Goal: Task Accomplishment & Management: Manage account settings

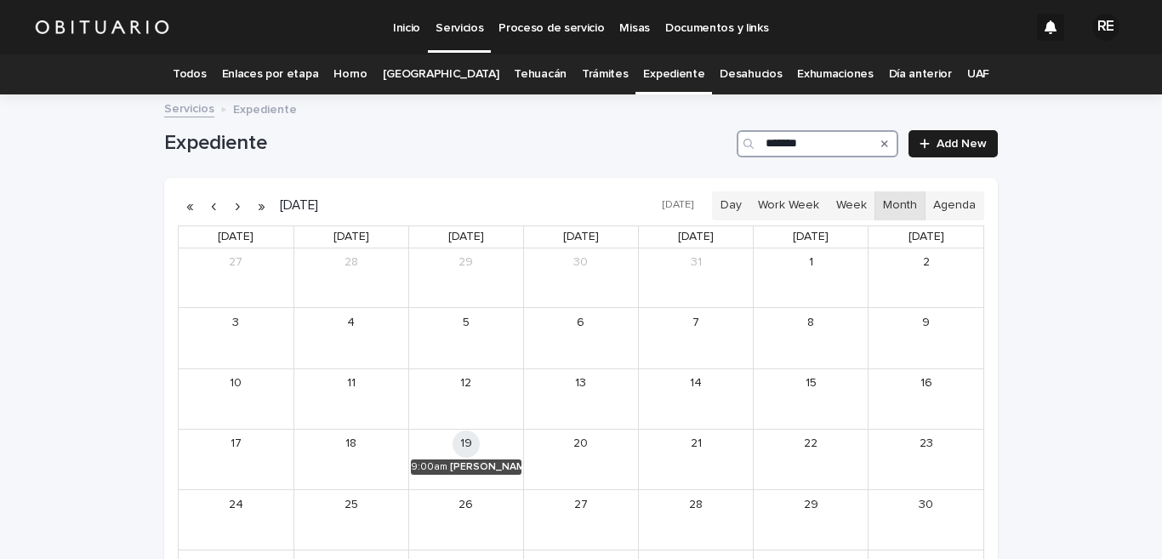
click at [819, 140] on input "*******" at bounding box center [817, 143] width 162 height 27
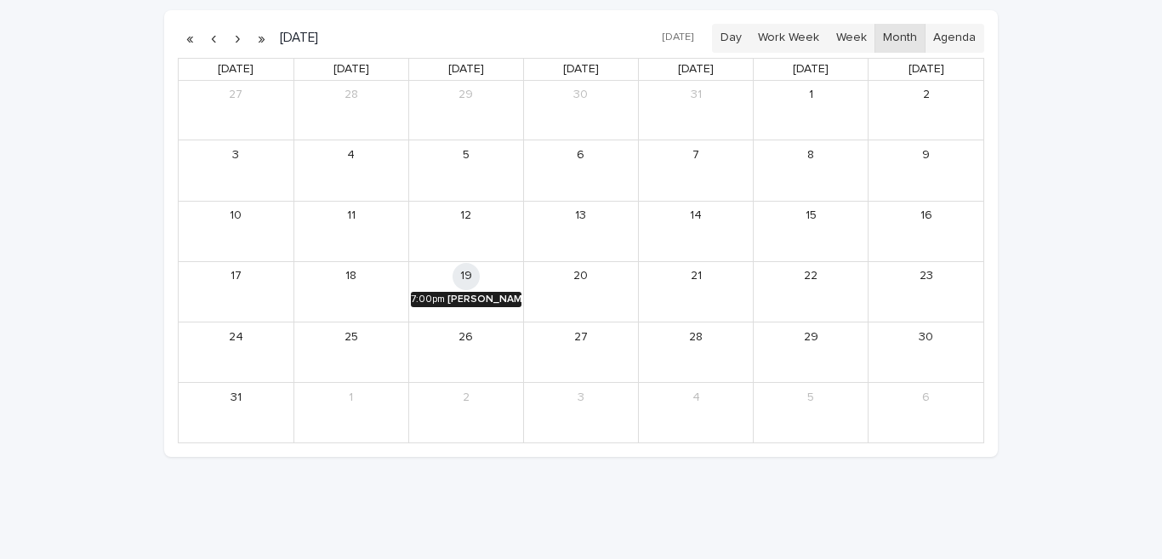
click at [471, 300] on div "[PERSON_NAME] Y [PERSON_NAME]" at bounding box center [484, 299] width 74 height 12
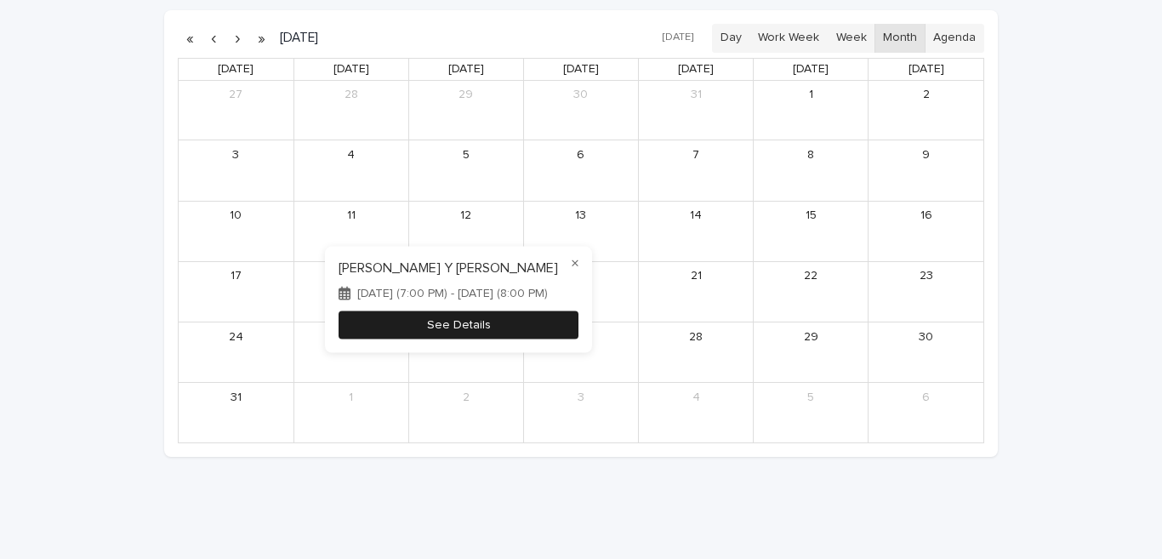
type input "*******"
click at [531, 324] on button "See Details" at bounding box center [458, 324] width 240 height 28
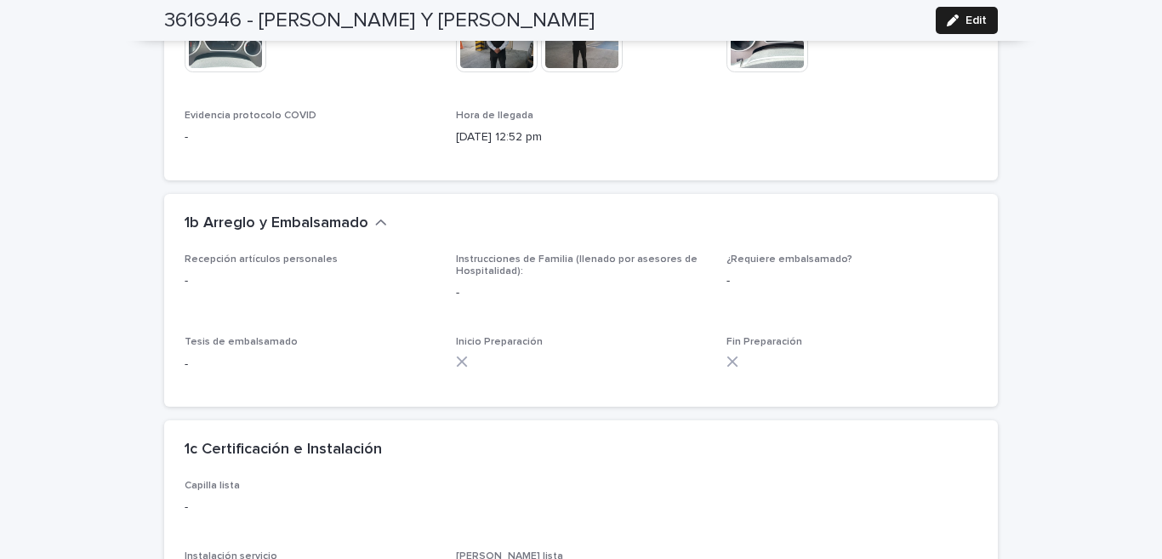
scroll to position [2346, 0]
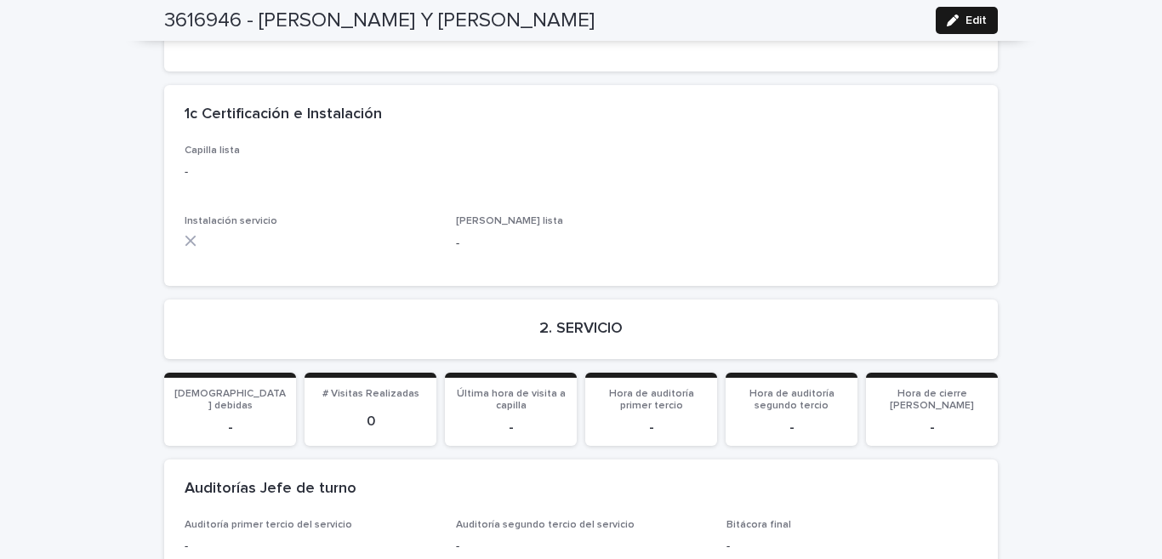
click at [935, 16] on button "Edit" at bounding box center [966, 20] width 62 height 27
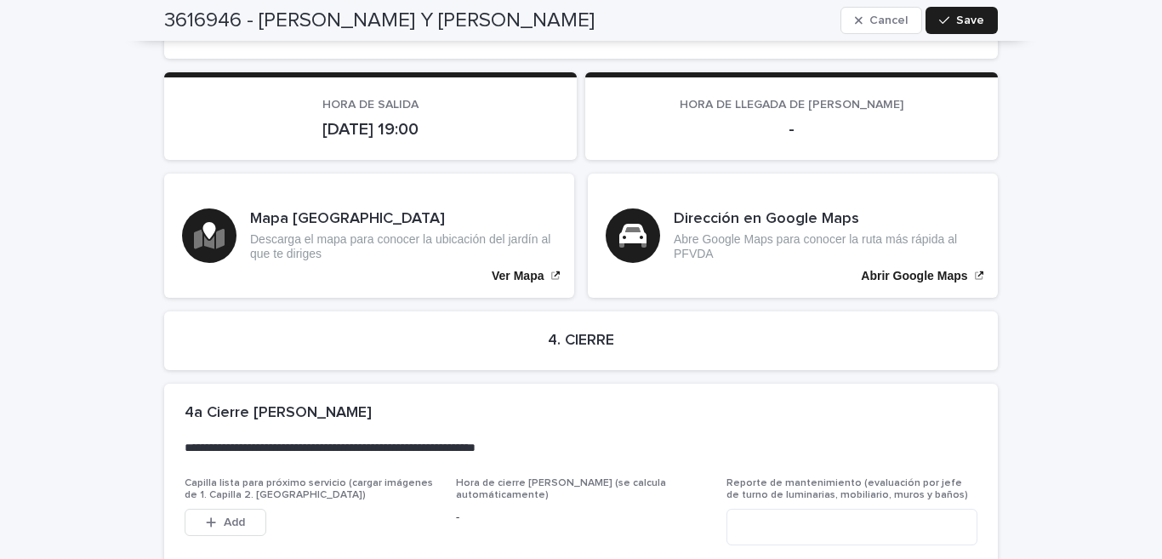
scroll to position [4000, 0]
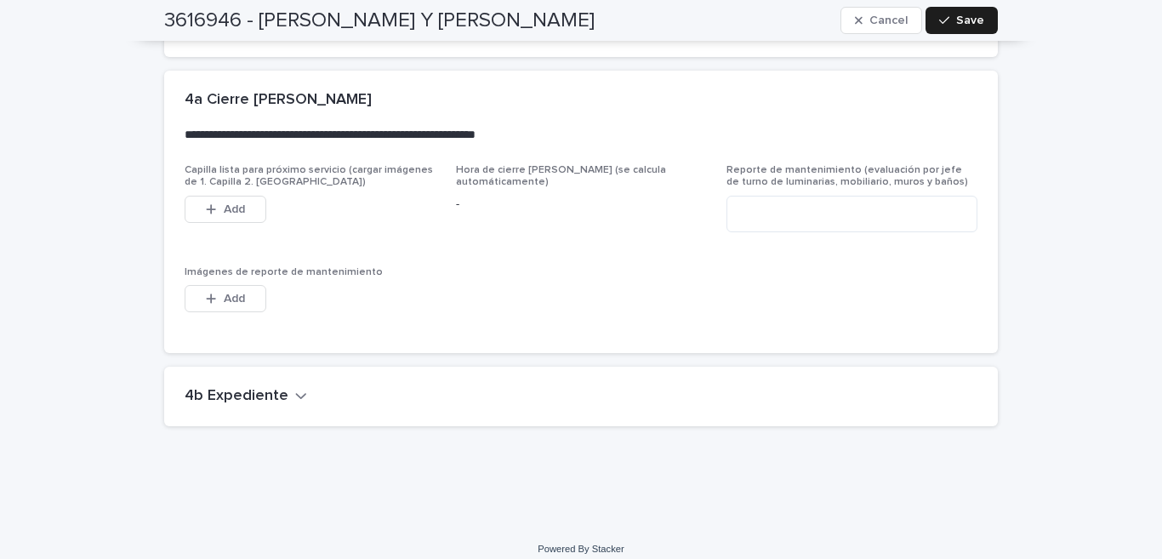
click at [240, 387] on h2 "4b Expediente" at bounding box center [237, 396] width 104 height 19
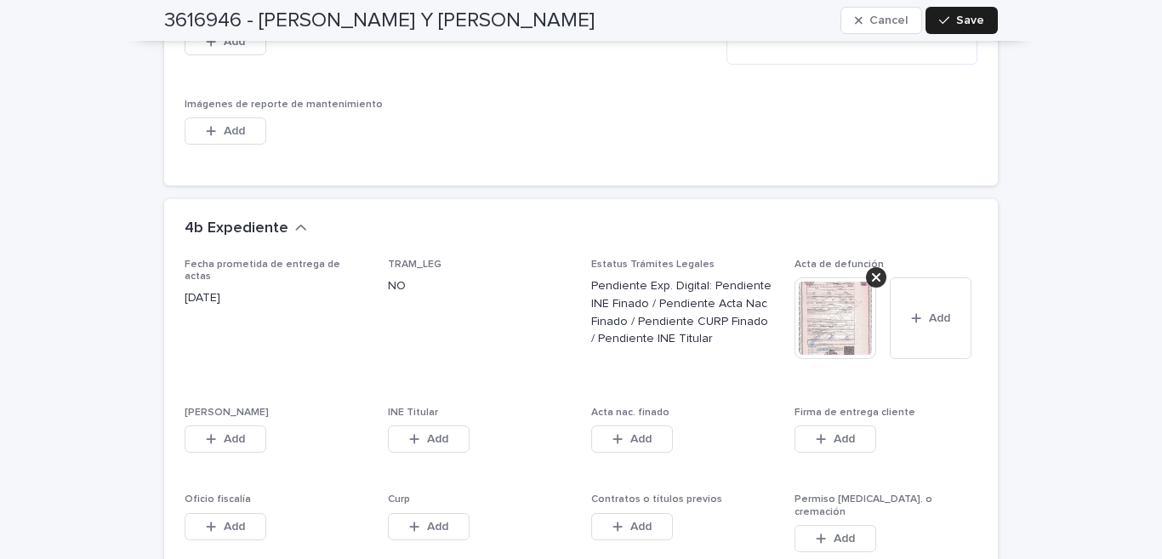
scroll to position [4251, 0]
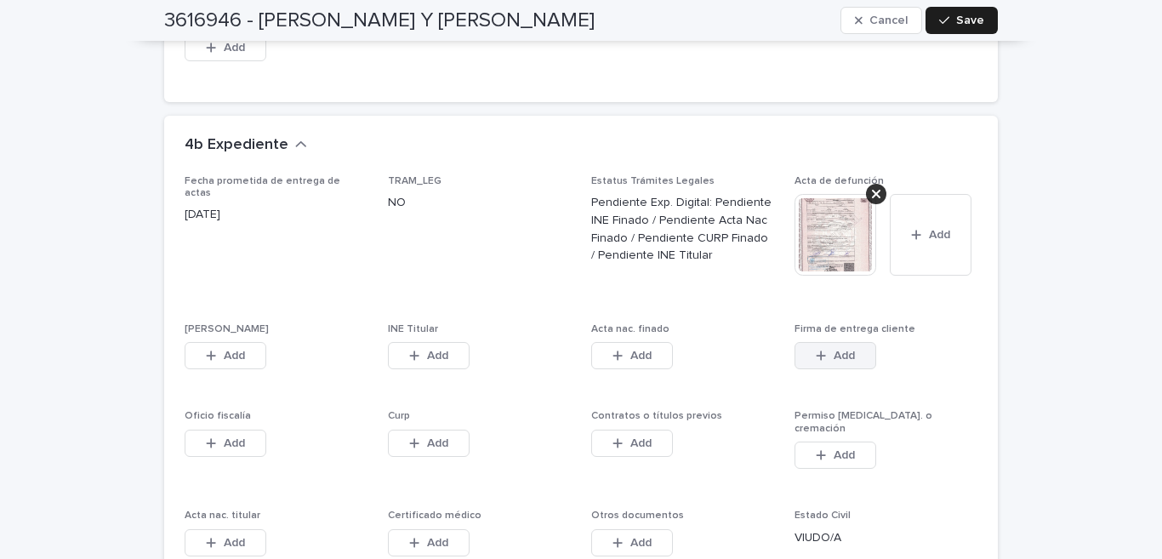
click at [821, 349] on div "button" at bounding box center [823, 355] width 17 height 12
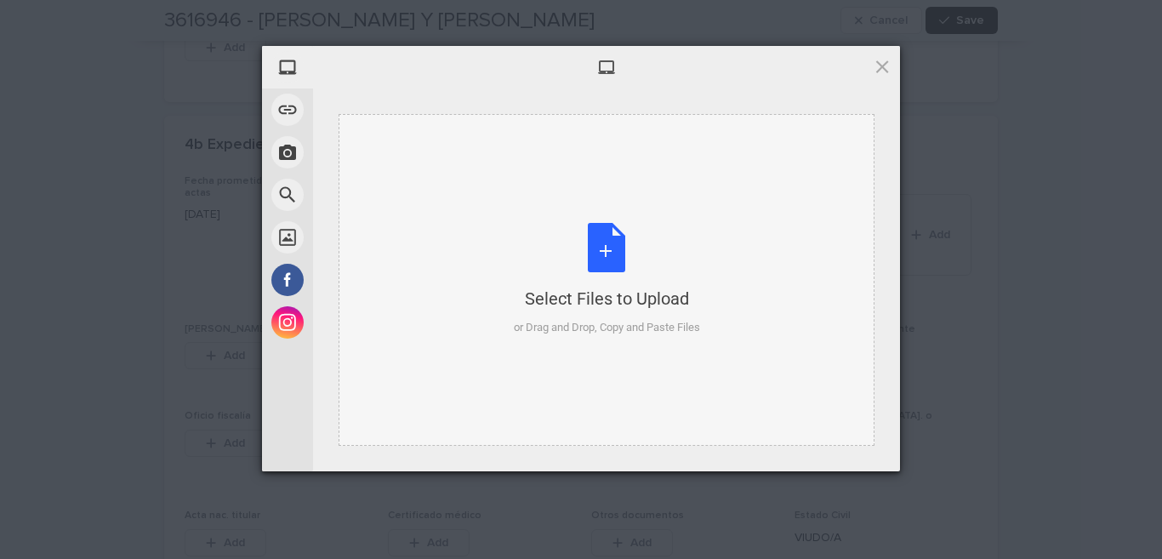
click at [615, 247] on div "Select Files to Upload or Drag and Drop, Copy and Paste Files" at bounding box center [607, 279] width 186 height 113
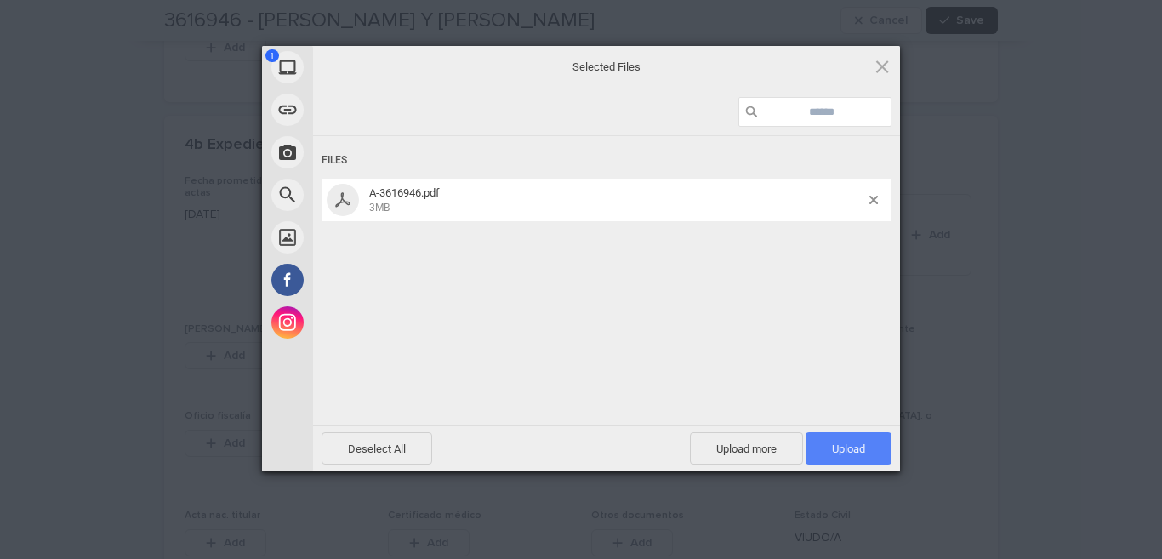
click at [873, 448] on span "Upload 1" at bounding box center [848, 448] width 86 height 32
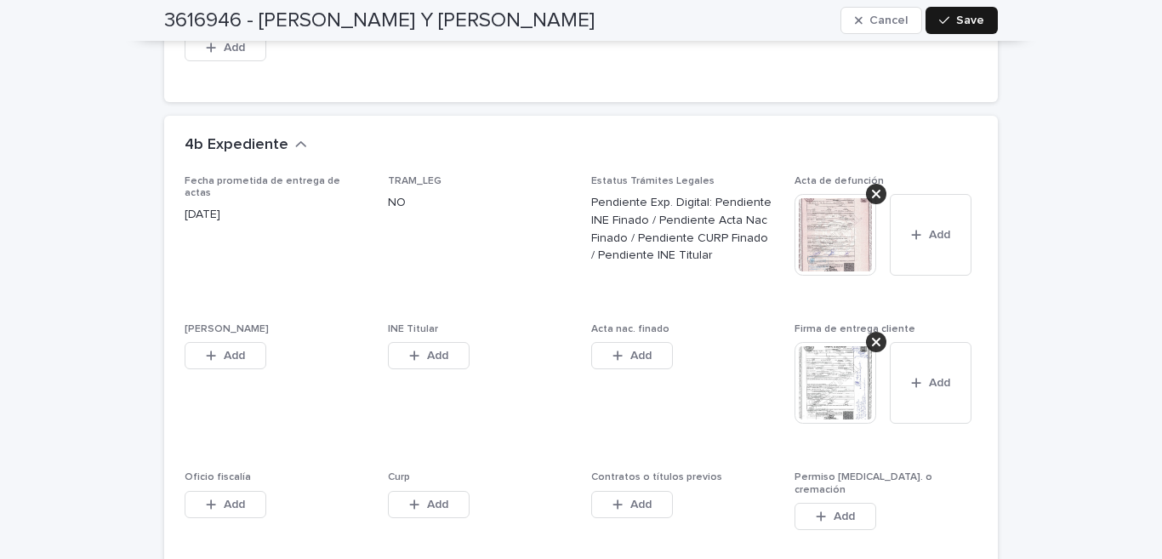
click at [929, 11] on button "Save" at bounding box center [961, 20] width 72 height 27
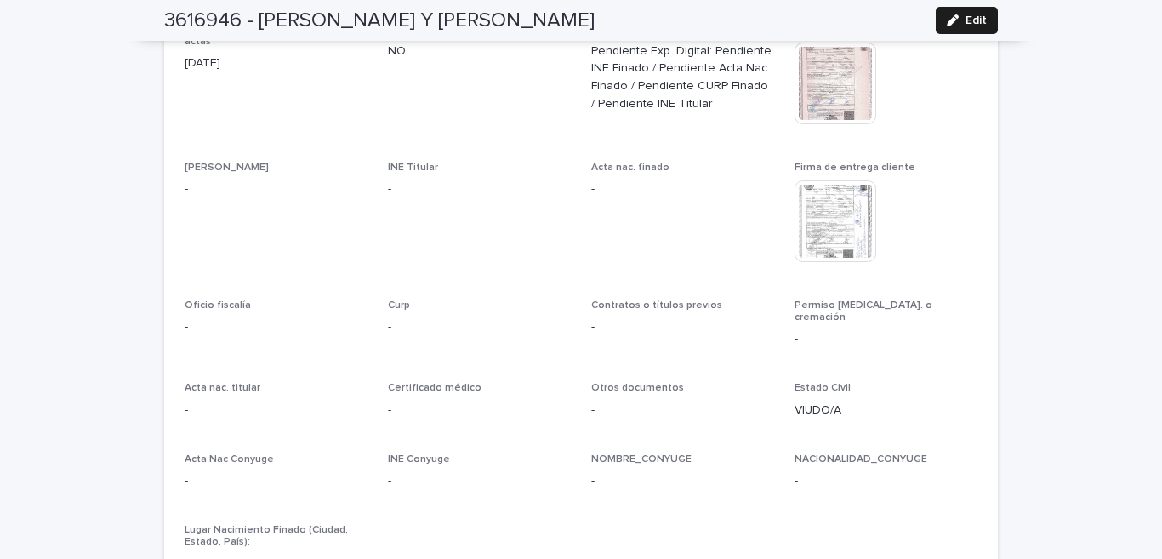
scroll to position [3905, 0]
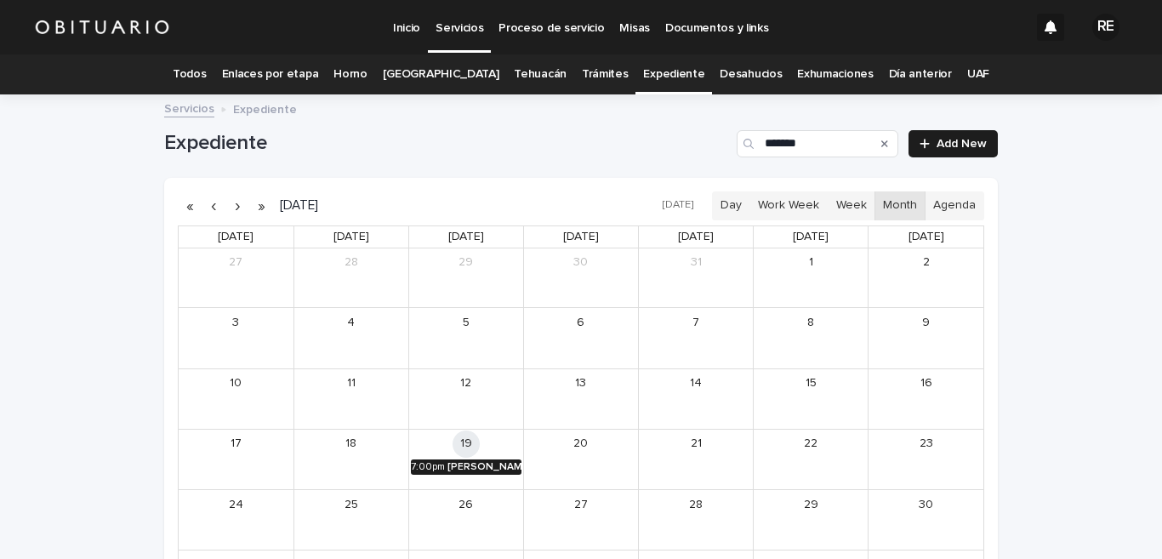
click at [438, 467] on link "7:00pm [PERSON_NAME] Y [PERSON_NAME]" at bounding box center [466, 466] width 111 height 15
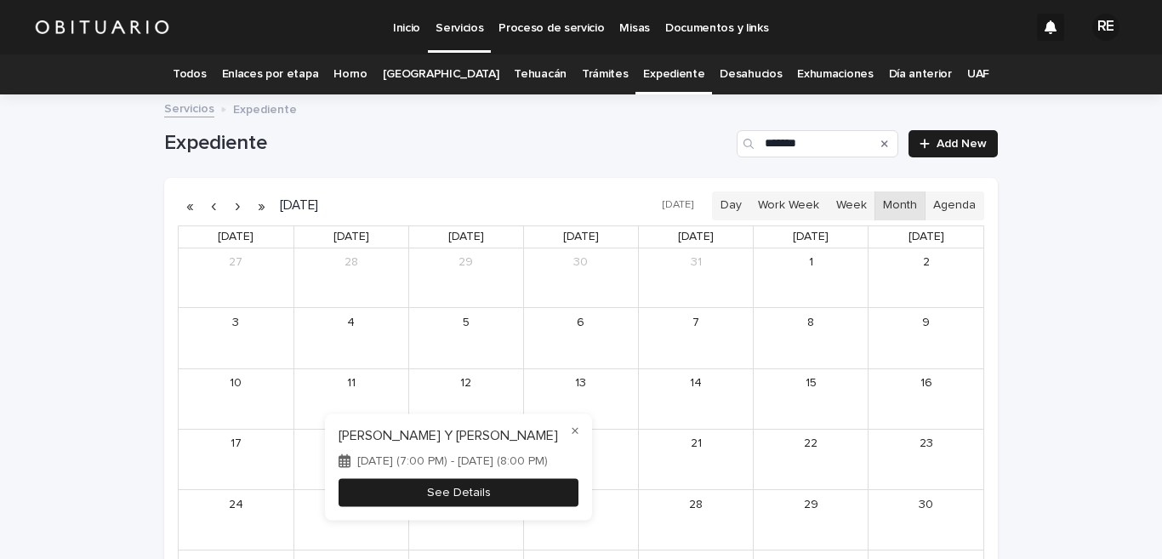
click at [537, 491] on button "See Details" at bounding box center [458, 492] width 240 height 28
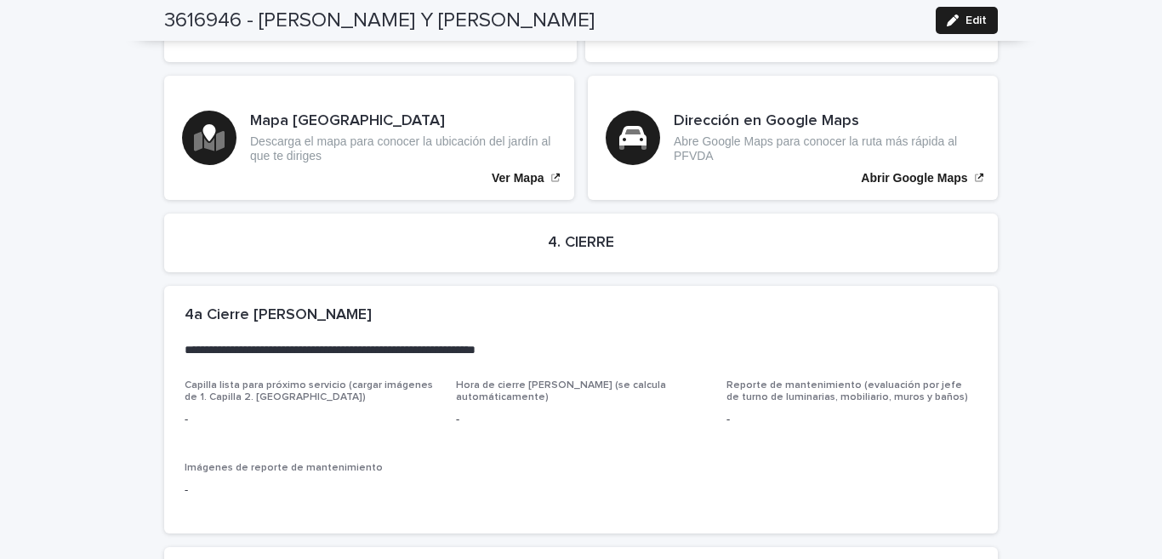
scroll to position [3586, 0]
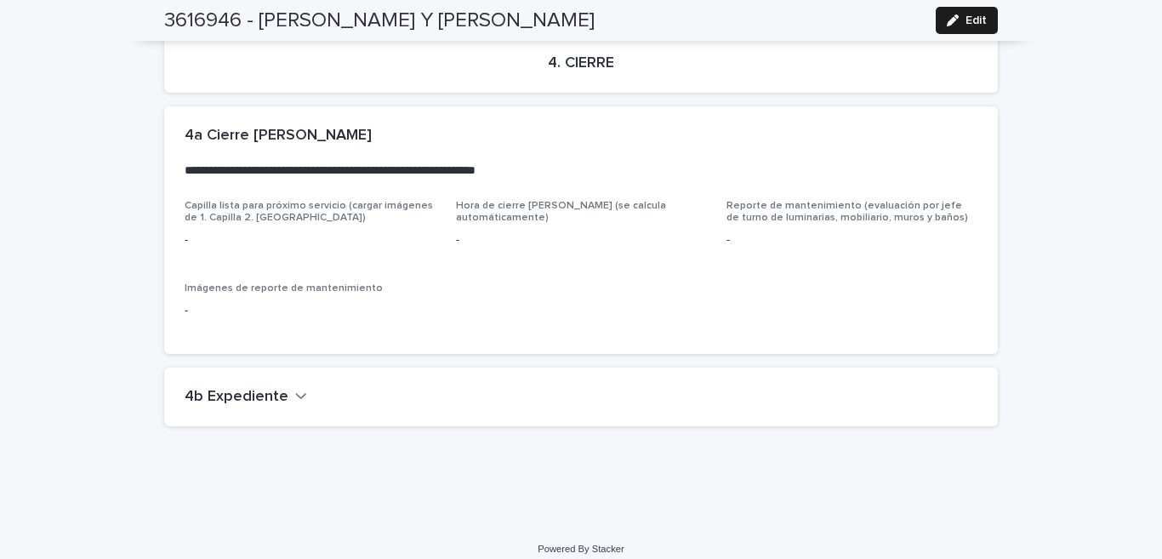
click at [243, 388] on h2 "4b Expediente" at bounding box center [237, 397] width 104 height 19
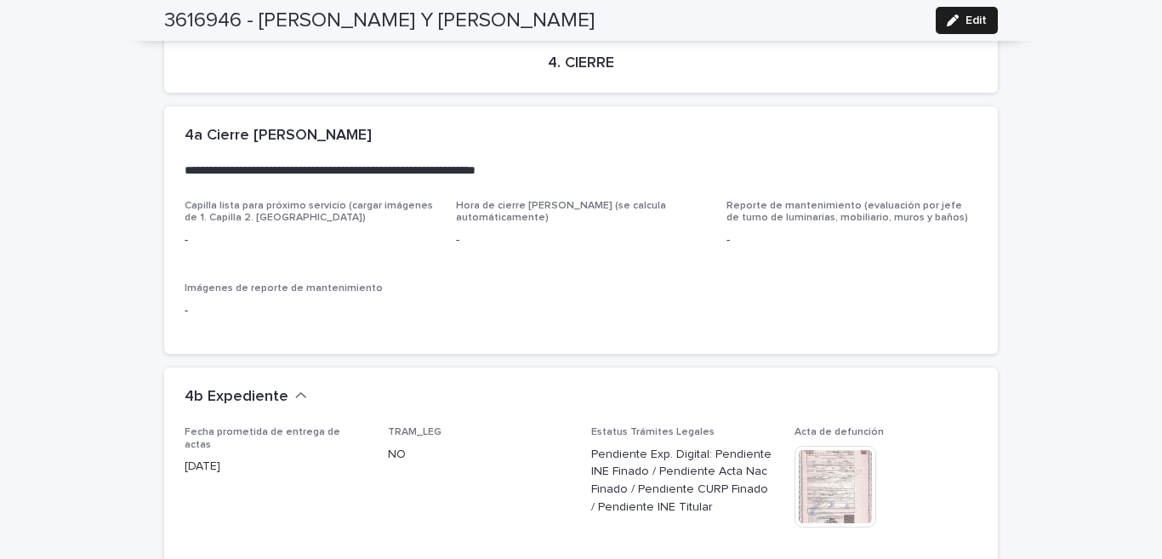
scroll to position [3753, 0]
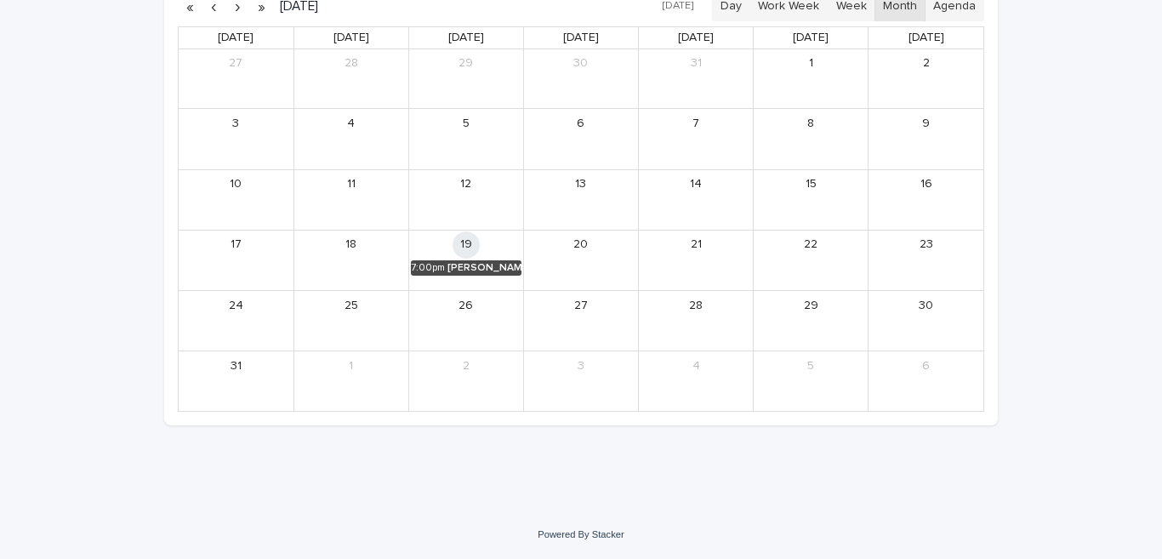
scroll to position [54, 0]
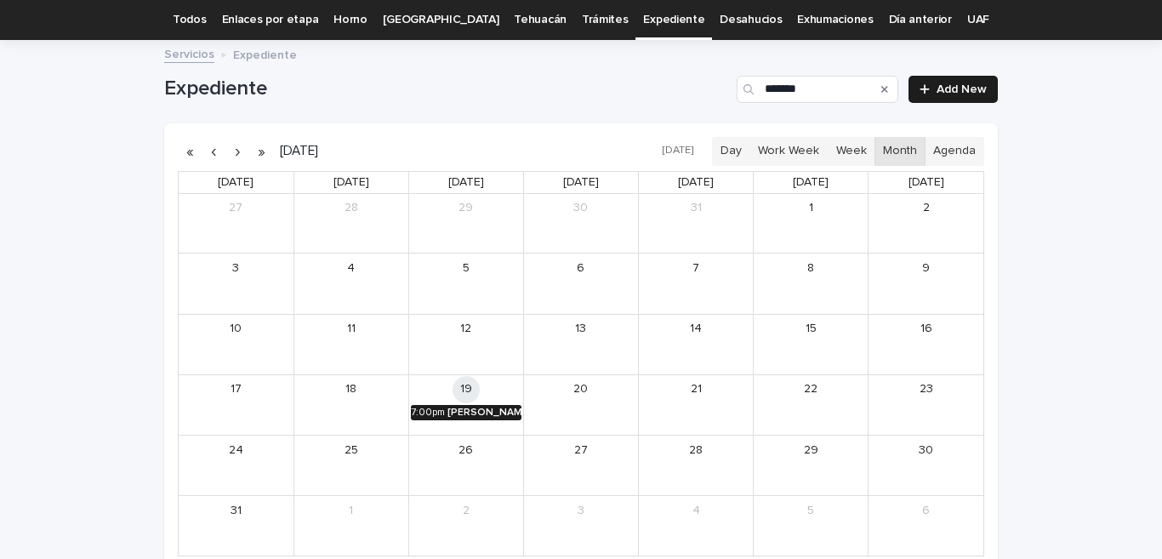
click at [483, 411] on div "[PERSON_NAME] Y [PERSON_NAME]" at bounding box center [484, 412] width 74 height 12
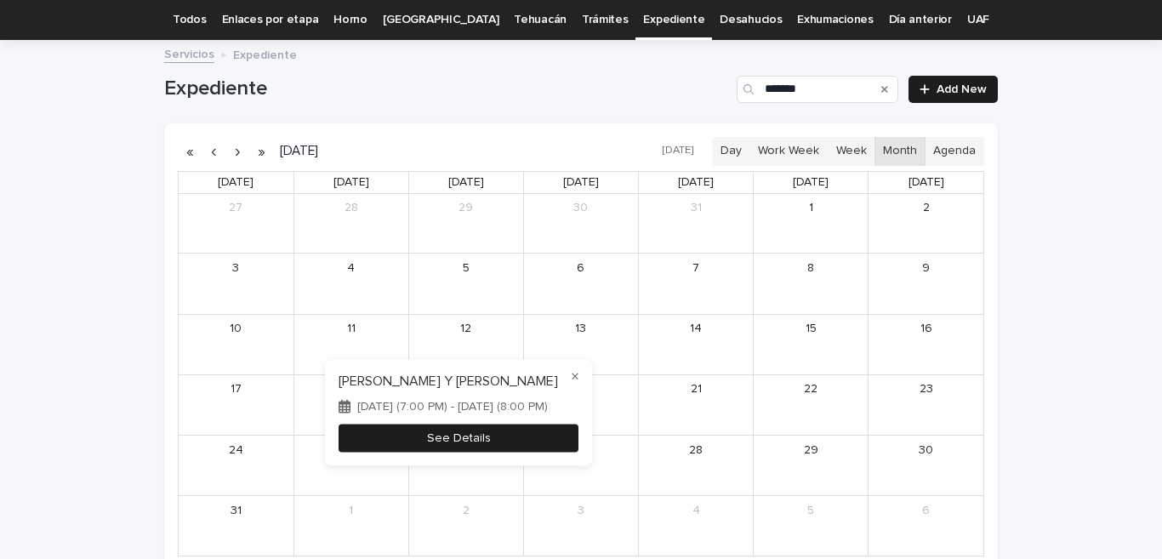
click at [540, 441] on button "See Details" at bounding box center [458, 437] width 240 height 28
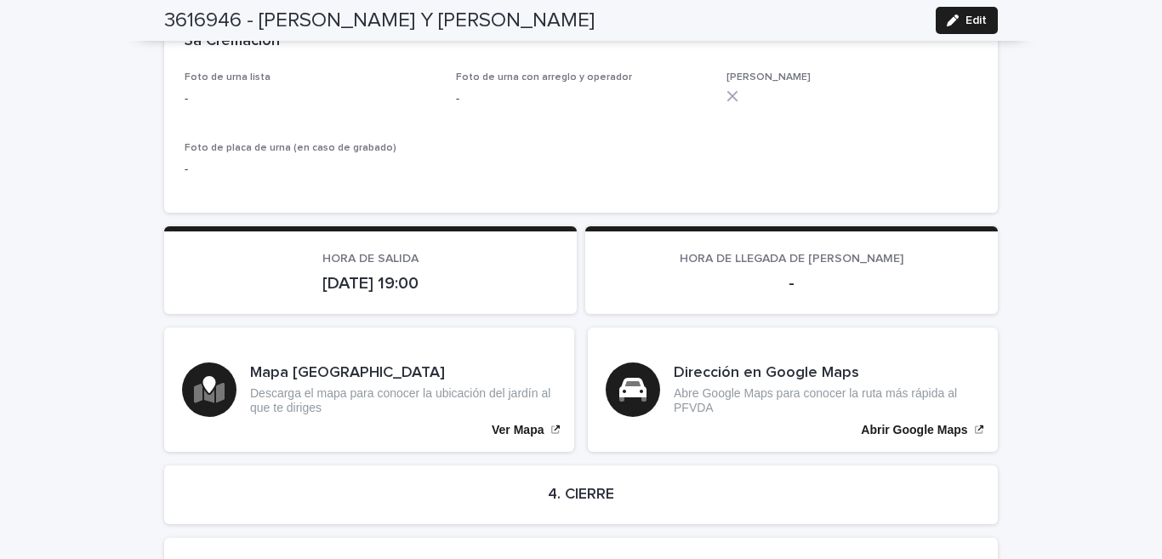
scroll to position [3586, 0]
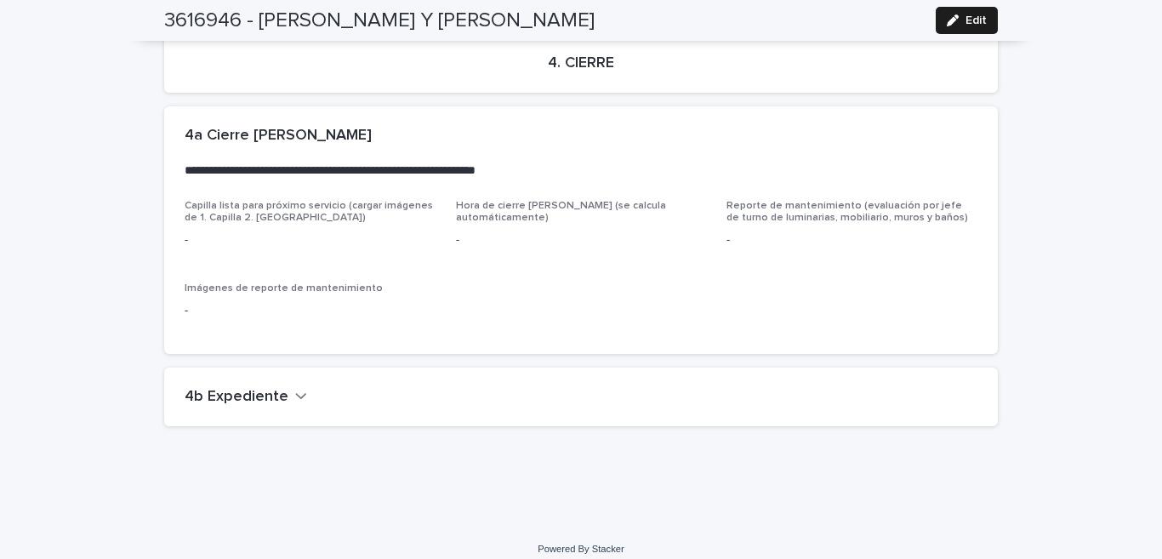
click at [295, 388] on icon "button" at bounding box center [301, 395] width 12 height 15
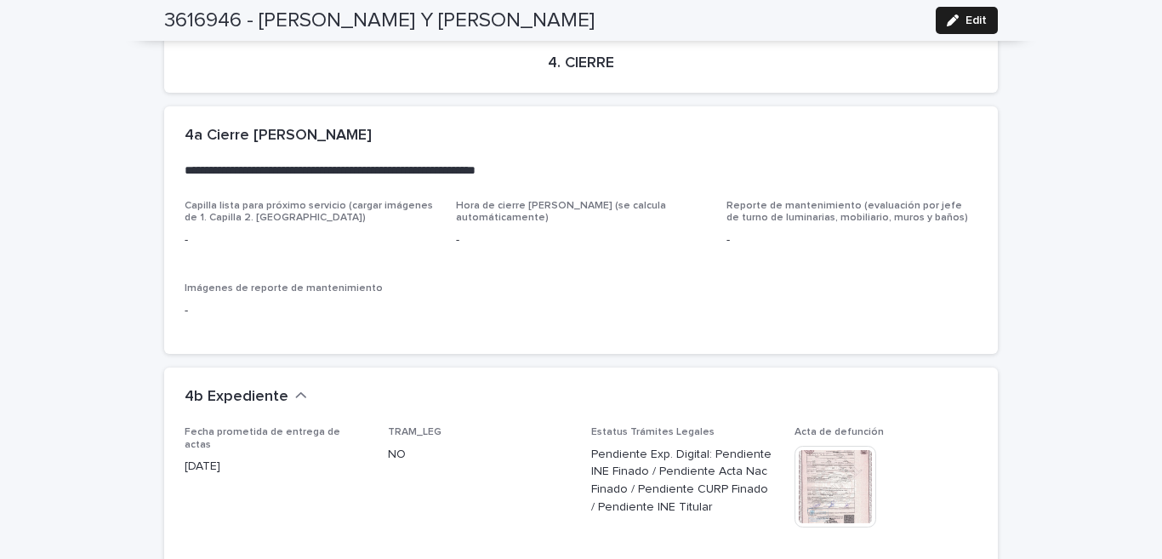
scroll to position [3906, 0]
